Goal: Task Accomplishment & Management: Manage account settings

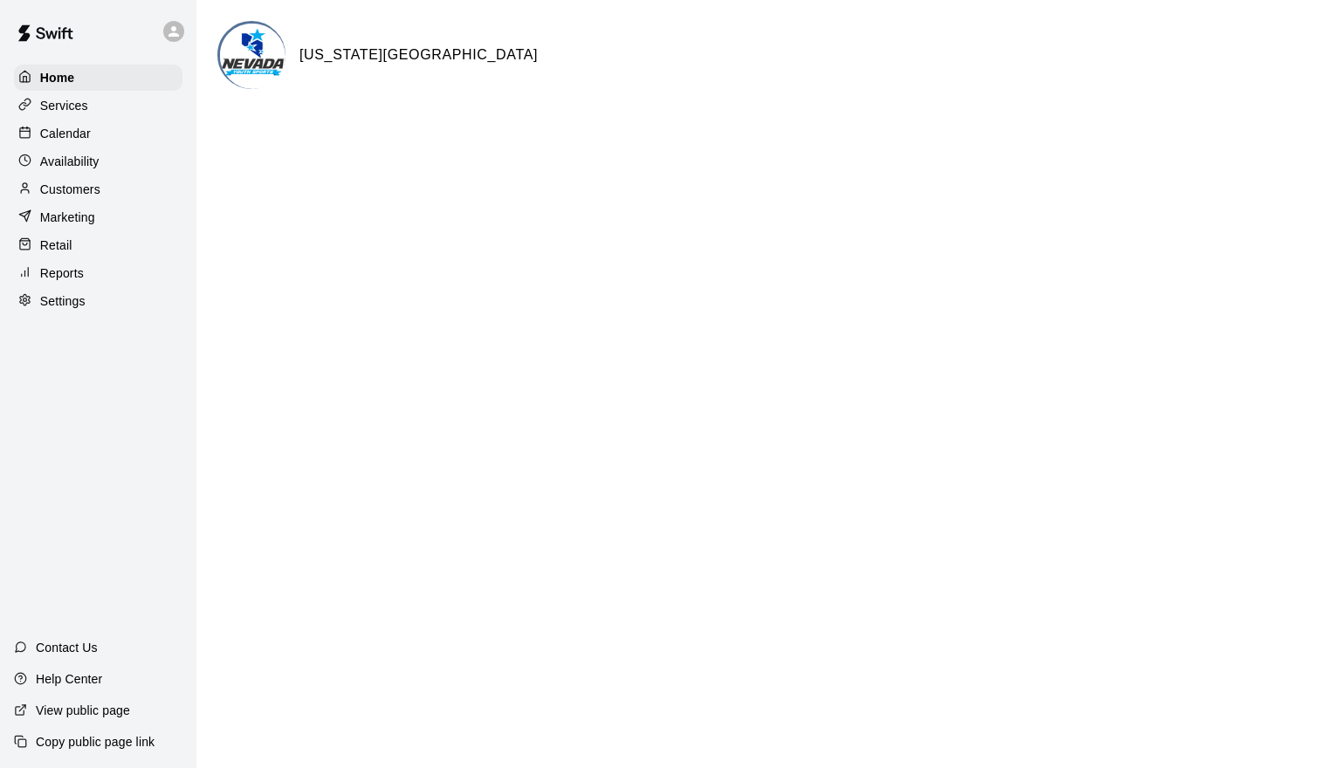
click at [117, 130] on div "Calendar" at bounding box center [98, 133] width 168 height 26
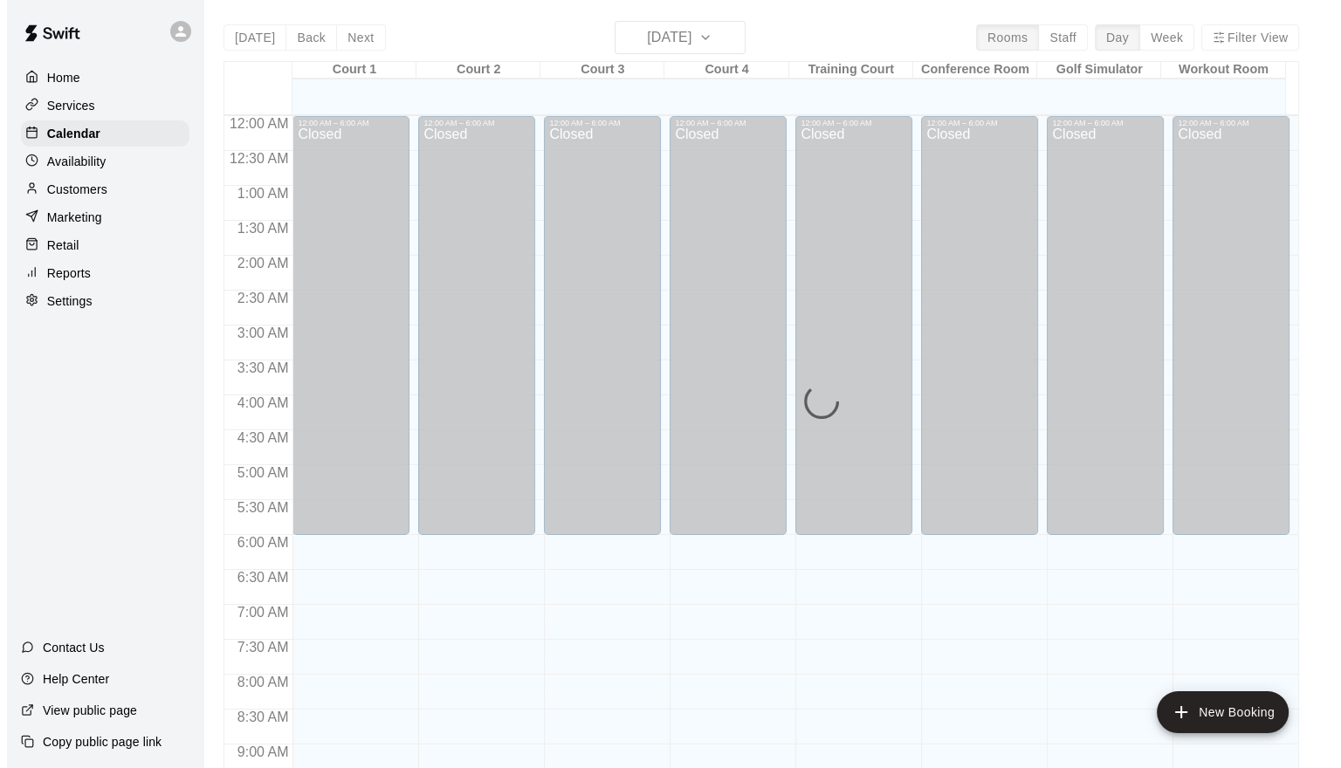
scroll to position [950, 0]
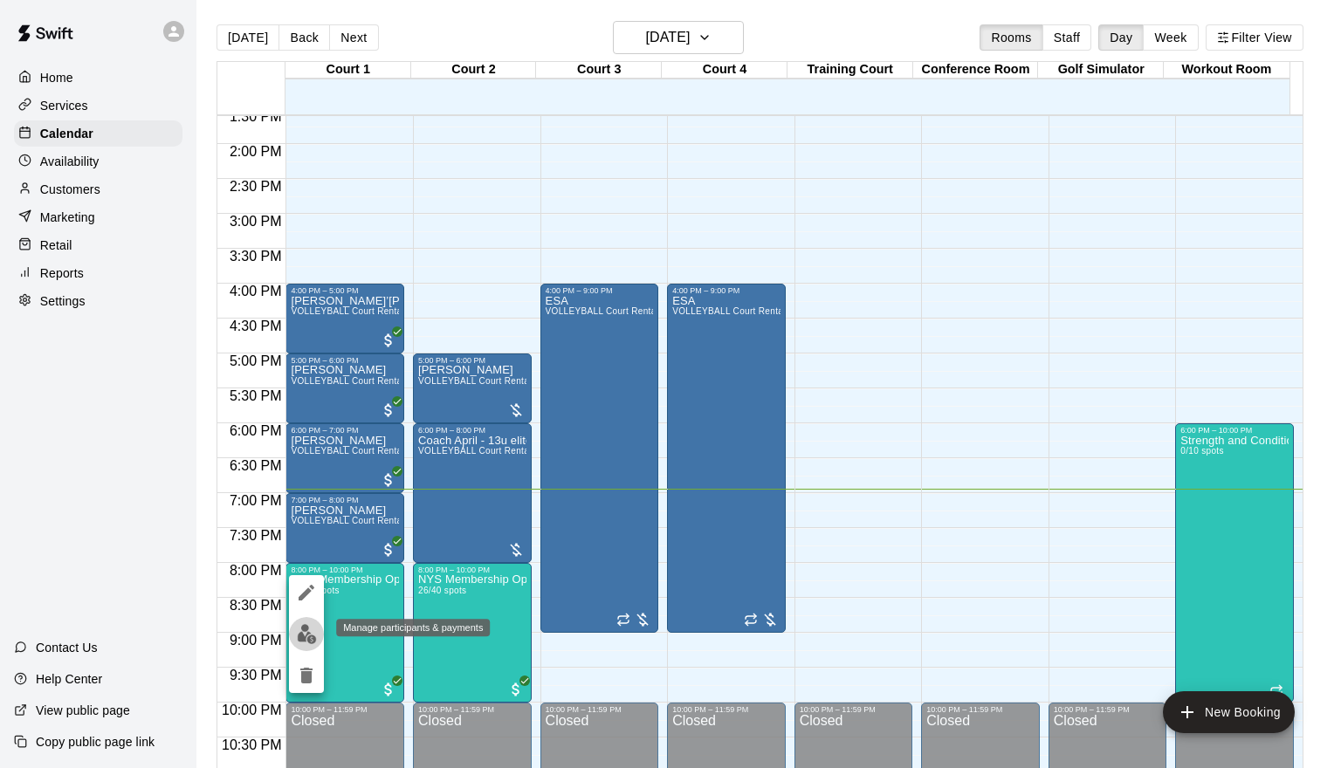
click at [309, 630] on img "edit" at bounding box center [307, 634] width 20 height 20
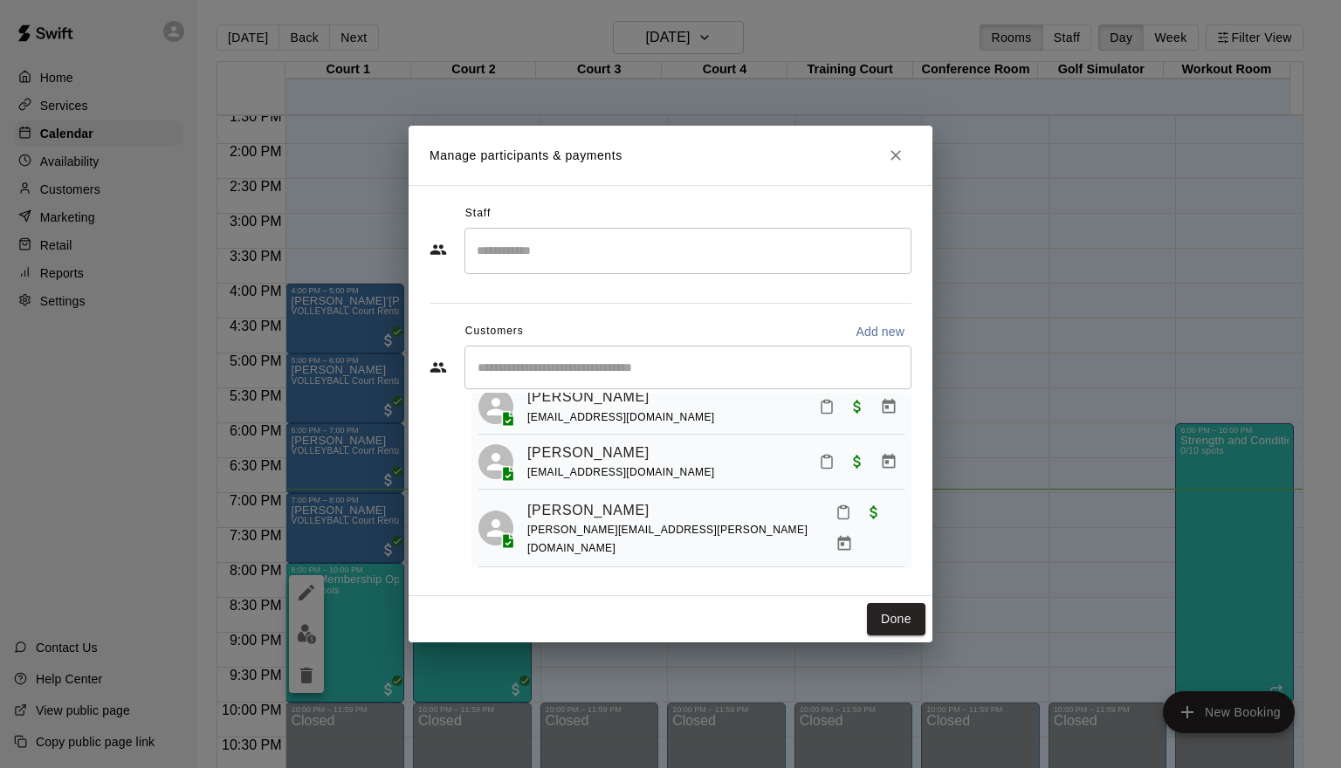
scroll to position [628, 0]
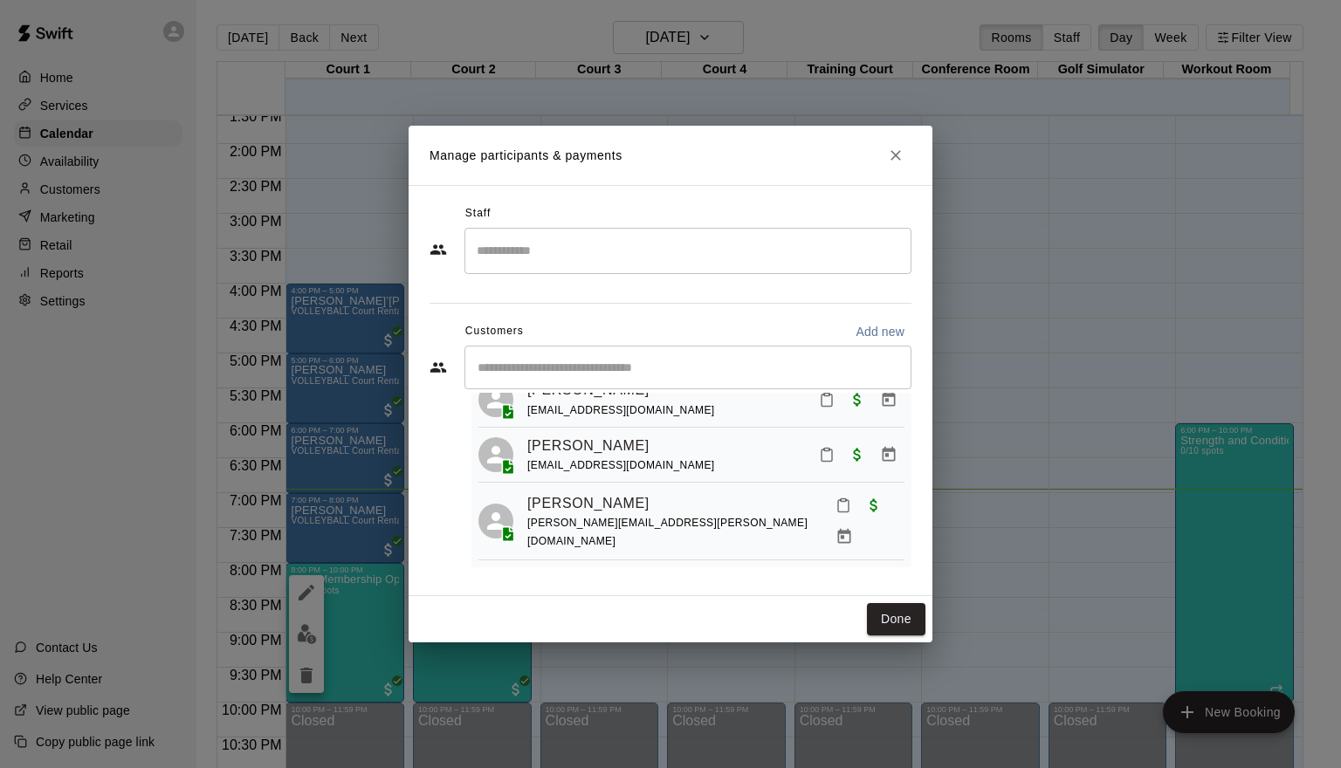
click at [911, 555] on div "Staff ​ Customers Add new ​ 26 customers (Capacity: 40) [PERSON_NAME] [EMAIL_AD…" at bounding box center [670, 390] width 524 height 411
click at [912, 555] on div "Staff ​ Customers Add new ​ 26 customers (Capacity: 40) [PERSON_NAME] [EMAIL_AD…" at bounding box center [670, 390] width 524 height 411
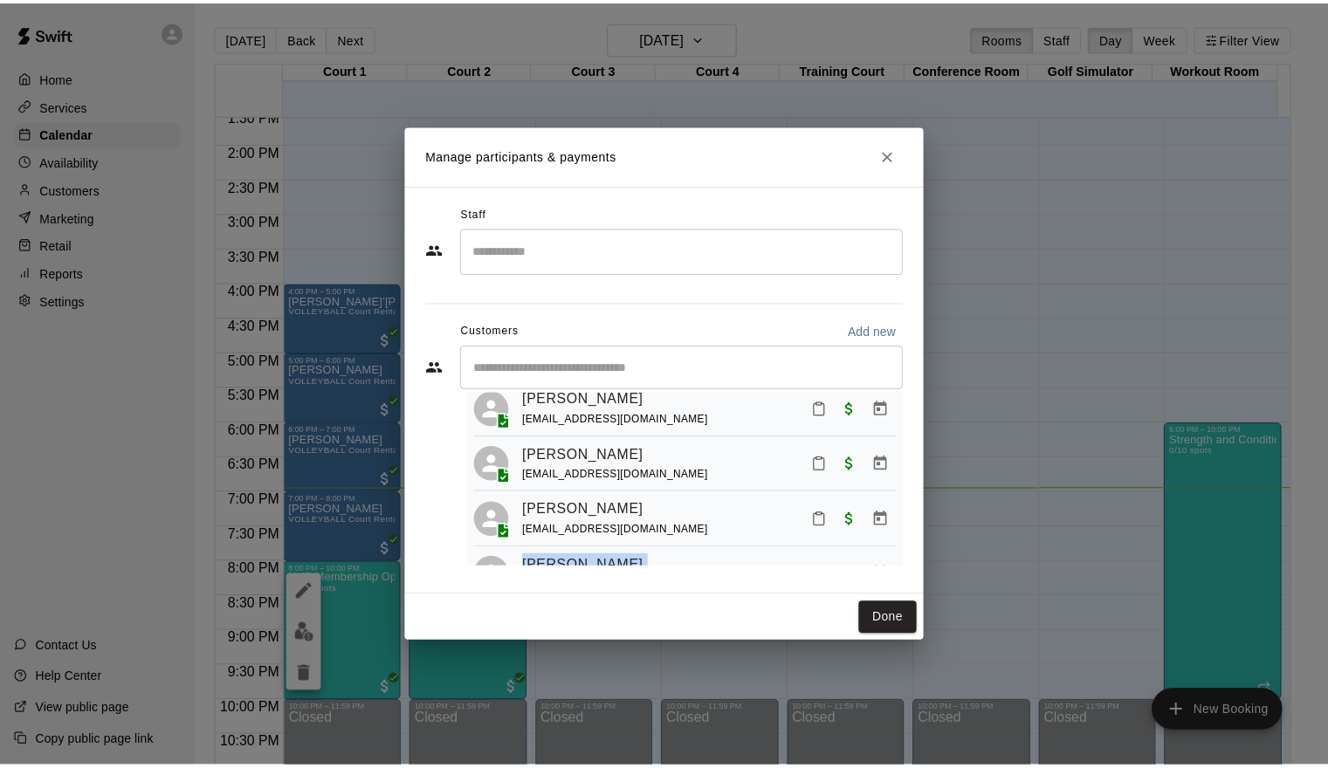
scroll to position [1379, 0]
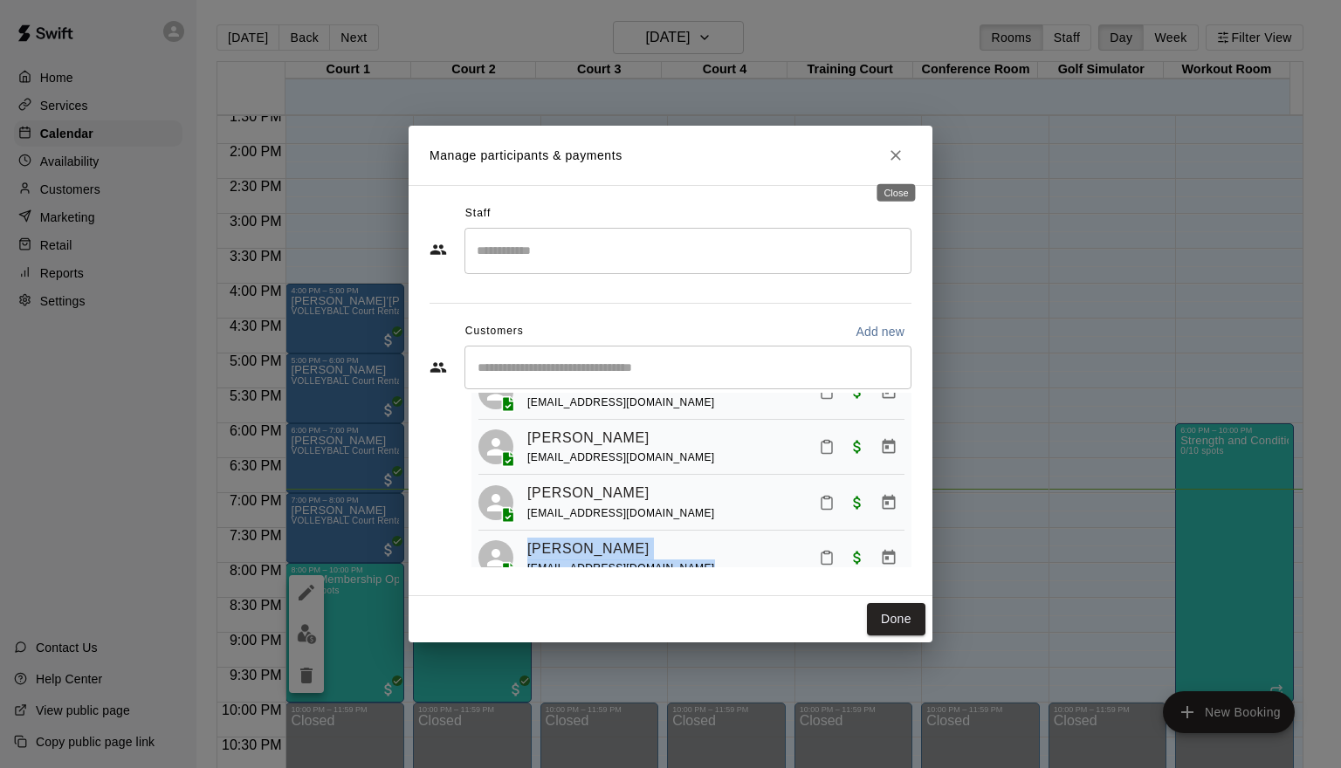
click at [901, 154] on icon "Close" at bounding box center [895, 155] width 17 height 17
